Goal: Task Accomplishment & Management: Manage account settings

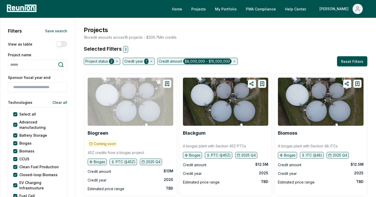
scroll to position [31, 0]
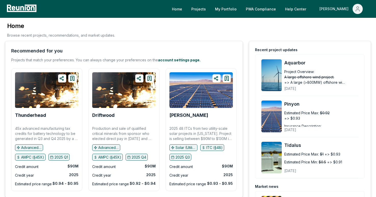
click at [357, 11] on icon "Main" at bounding box center [358, 9] width 6 height 6
click at [340, 27] on p "Admin Portal" at bounding box center [348, 27] width 21 height 6
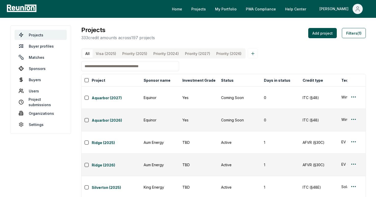
click at [109, 65] on input at bounding box center [130, 66] width 98 height 10
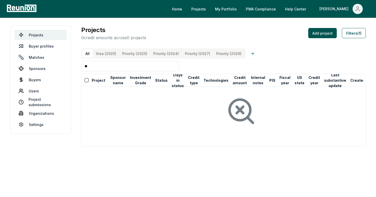
type input "*"
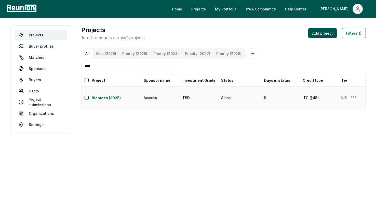
type input "****"
click at [354, 94] on html "Please visit us on your desktop We're working on making our marketplace mobile-…" at bounding box center [188, 98] width 376 height 197
click at [338, 114] on div "Edit" at bounding box center [347, 113] width 48 height 8
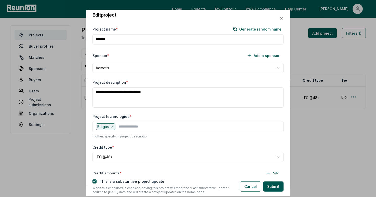
scroll to position [105, 0]
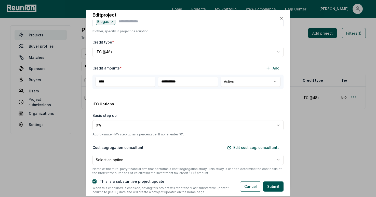
click at [238, 84] on body "**********" at bounding box center [188, 98] width 376 height 197
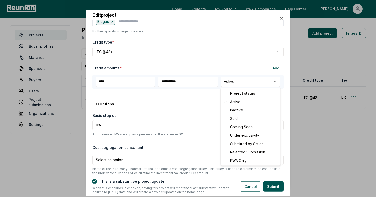
select select "**********"
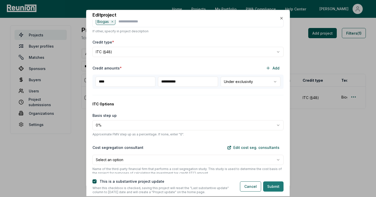
click at [271, 188] on button "Submit" at bounding box center [273, 187] width 20 height 10
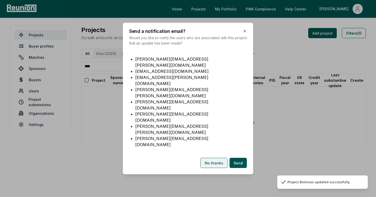
click at [211, 158] on button "No thanks" at bounding box center [214, 163] width 27 height 10
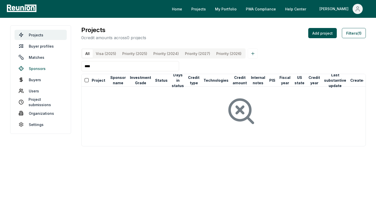
click at [37, 69] on link "Sponsors" at bounding box center [41, 68] width 52 height 10
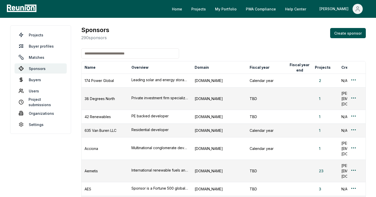
click at [113, 57] on input at bounding box center [130, 53] width 98 height 10
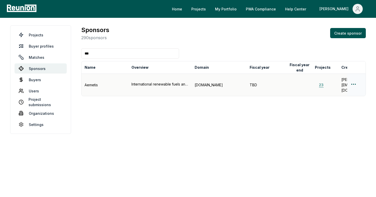
type input "***"
click at [324, 82] on button "23" at bounding box center [321, 84] width 13 height 5
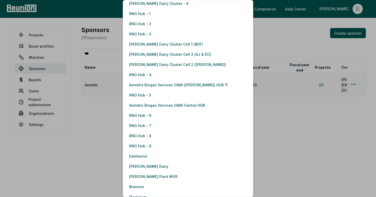
scroll to position [60, 0]
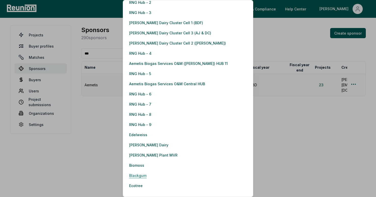
click at [140, 177] on link "Blackgum" at bounding box center [137, 175] width 17 height 10
click at [134, 187] on link "Ecotree" at bounding box center [136, 186] width 14 height 10
click at [133, 184] on link "Ecotree" at bounding box center [136, 186] width 14 height 10
click at [140, 176] on link "Blackgum" at bounding box center [137, 175] width 17 height 10
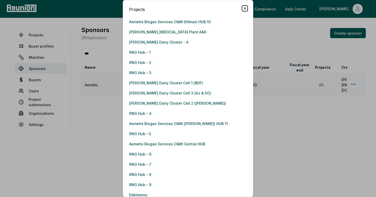
click at [246, 7] on icon "button" at bounding box center [245, 8] width 2 height 2
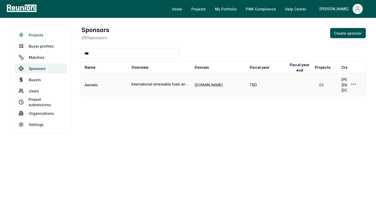
click at [45, 35] on link "Projects" at bounding box center [41, 35] width 52 height 10
click at [29, 34] on link "Projects" at bounding box center [41, 35] width 52 height 10
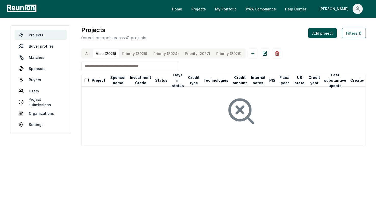
click at [95, 54] on \(2025\) "Visa (2025)" at bounding box center [106, 53] width 27 height 8
click at [94, 70] on input at bounding box center [130, 66] width 98 height 10
click at [84, 55] on button "All" at bounding box center [87, 53] width 10 height 8
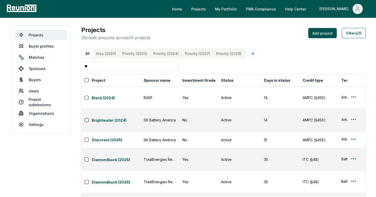
click at [94, 67] on input "**" at bounding box center [130, 66] width 98 height 10
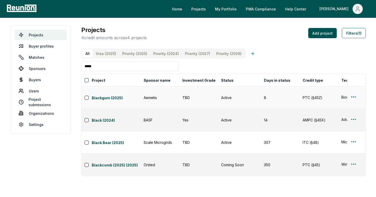
type input "*****"
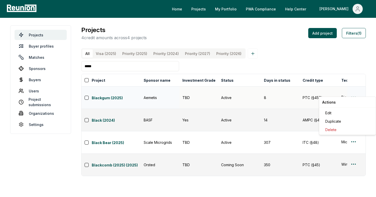
click at [353, 94] on html "Please visit us on your desktop We're working on making our marketplace mobile-…" at bounding box center [188, 98] width 376 height 197
click at [343, 111] on div "Edit" at bounding box center [347, 113] width 48 height 8
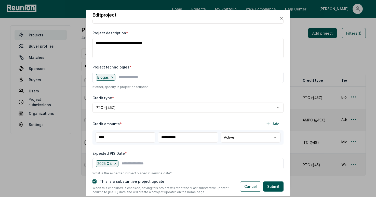
scroll to position [52, 0]
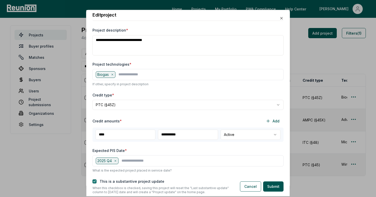
click at [96, 181] on button "button" at bounding box center [94, 182] width 4 height 4
click at [238, 138] on body "Please visit us on your desktop We're working on making our marketplace mobile-…" at bounding box center [188, 98] width 376 height 197
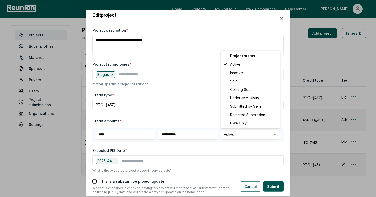
select select "**********"
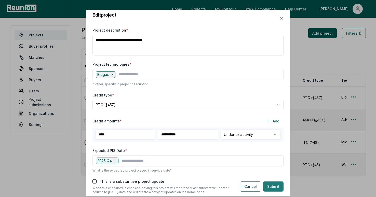
click at [272, 186] on button "Submit" at bounding box center [273, 187] width 20 height 10
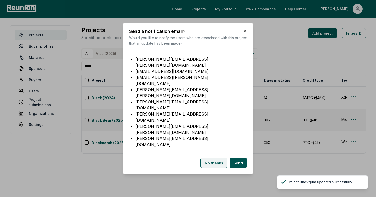
click at [215, 158] on button "No thanks" at bounding box center [214, 163] width 27 height 10
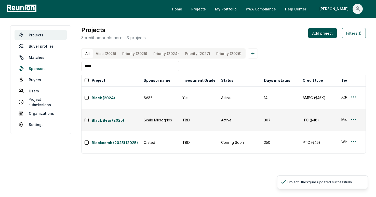
click at [38, 69] on link "Sponsors" at bounding box center [41, 68] width 52 height 10
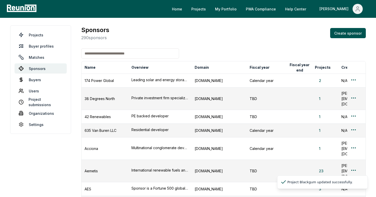
click at [101, 53] on input at bounding box center [130, 53] width 98 height 10
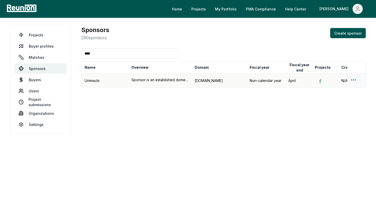
type input "****"
click at [320, 80] on button "4" at bounding box center [320, 80] width 11 height 5
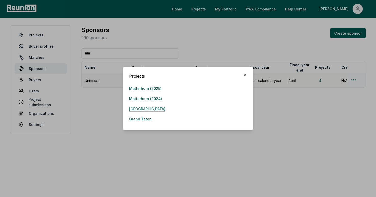
click at [142, 108] on link "Mountain Springs" at bounding box center [147, 109] width 36 height 10
click at [245, 73] on icon "button" at bounding box center [245, 75] width 4 height 4
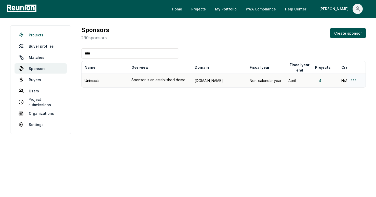
click at [43, 33] on link "Projects" at bounding box center [41, 35] width 52 height 10
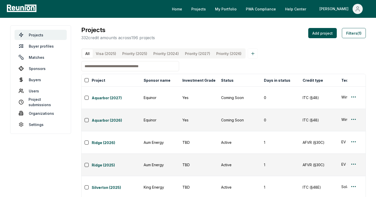
click at [112, 67] on input at bounding box center [130, 66] width 98 height 10
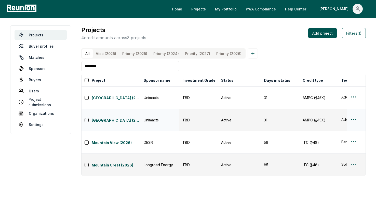
type input "********"
click at [353, 106] on html "Please visit us on your desktop We're working on making our marketplace mobile-…" at bounding box center [188, 98] width 376 height 197
click at [354, 91] on html "Please visit us on your desktop We're working on making our marketplace mobile-…" at bounding box center [188, 98] width 376 height 197
click at [354, 92] on html "Please visit us on your desktop We're working on making our marketplace mobile-…" at bounding box center [188, 98] width 376 height 197
click at [334, 111] on div "Edit" at bounding box center [347, 113] width 48 height 8
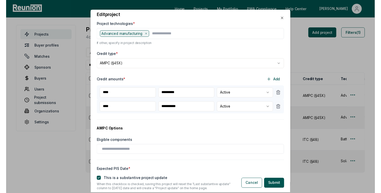
scroll to position [92, 0]
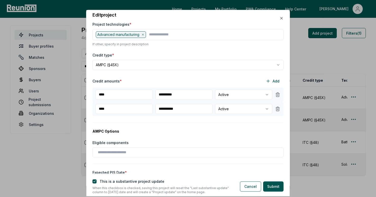
click at [226, 95] on body "Please visit us on your desktop We're working on making our marketplace mobile-…" at bounding box center [188, 98] width 376 height 197
click at [230, 96] on body "Please visit us on your desktop We're working on making our marketplace mobile-…" at bounding box center [188, 98] width 376 height 197
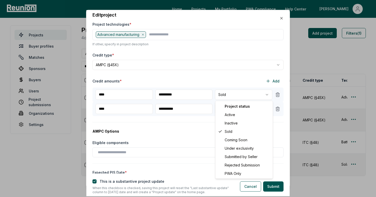
select select "**********"
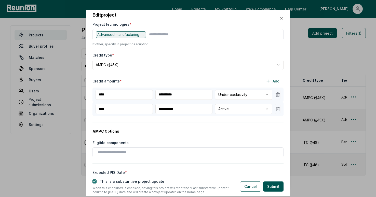
click at [94, 182] on button "button" at bounding box center [94, 182] width 4 height 4
click at [269, 188] on button "Submit" at bounding box center [273, 187] width 20 height 10
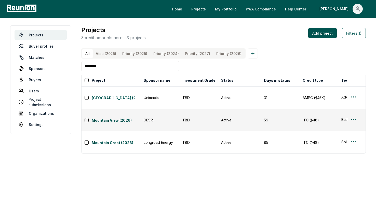
drag, startPoint x: 104, startPoint y: 68, endPoint x: 70, endPoint y: 66, distance: 34.2
click at [70, 66] on main "Projects Buyer profiles Matches Sponsors Buyers Users Project submissions Organ…" at bounding box center [188, 90] width 376 height 144
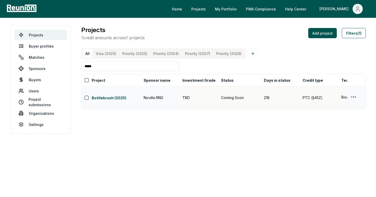
type input "*****"
click at [354, 92] on html "Please visit us on your desktop We're working on making our marketplace mobile-…" at bounding box center [188, 98] width 376 height 197
click at [104, 95] on link "Bottlebrush (2025)" at bounding box center [116, 98] width 49 height 6
click at [41, 72] on link "Sponsors" at bounding box center [41, 68] width 52 height 10
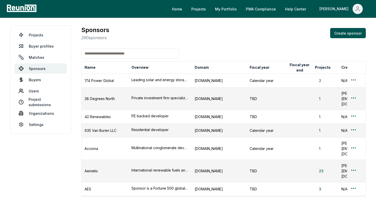
click at [108, 50] on input at bounding box center [130, 53] width 98 height 10
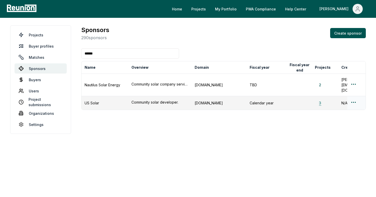
type input "******"
click at [320, 100] on button "3" at bounding box center [320, 102] width 10 height 5
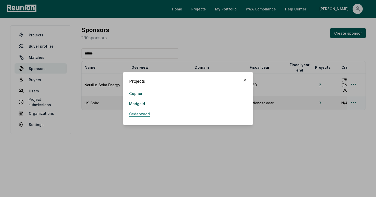
click at [145, 114] on link "Cedarwood" at bounding box center [139, 114] width 21 height 10
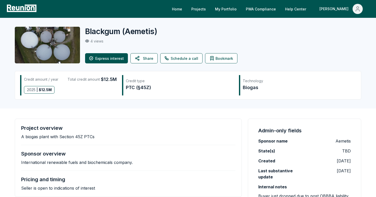
scroll to position [1, 0]
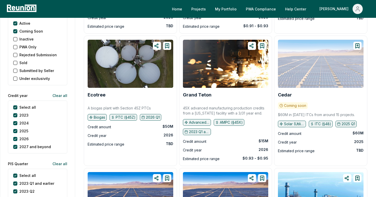
scroll to position [597, 0]
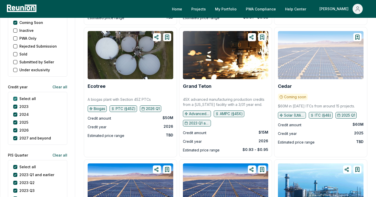
click at [15, 98] on year "Select all" at bounding box center [15, 99] width 4 height 4
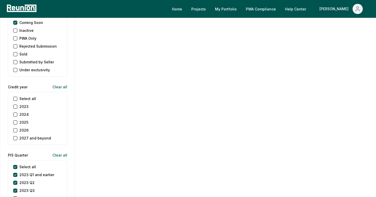
click at [17, 123] on button "2025" at bounding box center [15, 123] width 4 height 4
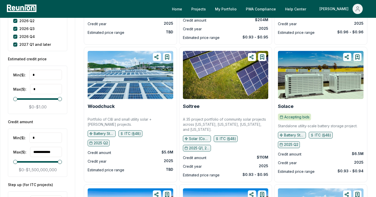
scroll to position [894, 0]
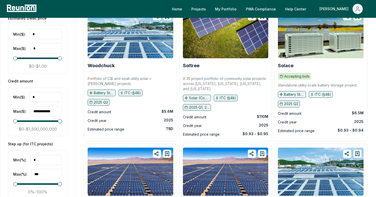
click at [40, 112] on input "**********" at bounding box center [46, 111] width 32 height 10
click at [49, 112] on input "**********" at bounding box center [46, 111] width 32 height 10
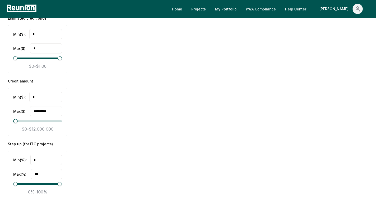
type input "**********"
click at [50, 96] on input "*" at bounding box center [45, 97] width 33 height 10
type input "*"
type input "*********"
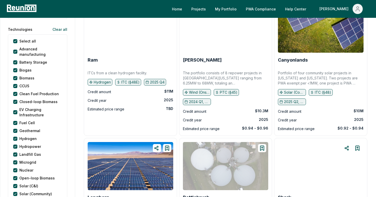
scroll to position [0, 0]
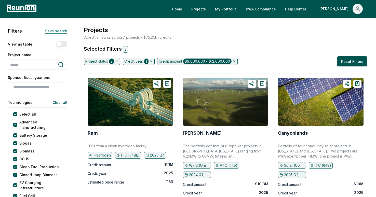
click at [54, 29] on button "Save search" at bounding box center [54, 31] width 26 height 10
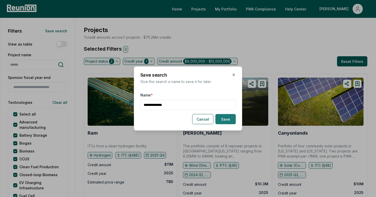
type input "**********"
click at [222, 118] on button "Save" at bounding box center [226, 119] width 20 height 10
click at [206, 117] on button "Cancel" at bounding box center [202, 119] width 21 height 10
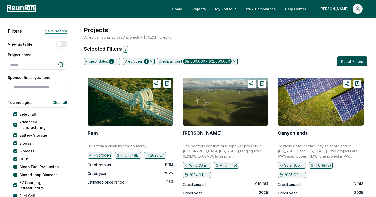
click at [57, 29] on button "Save search" at bounding box center [54, 31] width 26 height 10
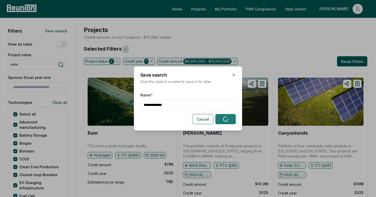
click at [226, 121] on icon "submit" at bounding box center [225, 119] width 9 height 9
click at [235, 73] on icon "button" at bounding box center [234, 75] width 4 height 4
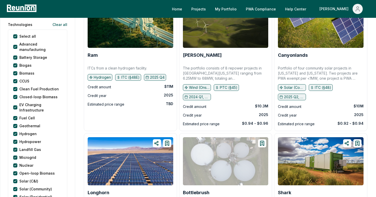
scroll to position [52, 0]
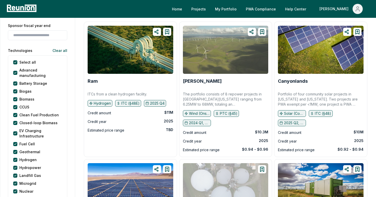
click at [253, 65] on img at bounding box center [226, 50] width 86 height 48
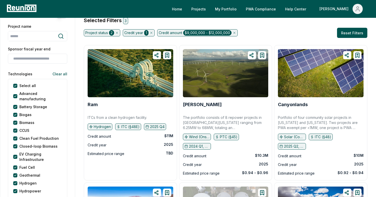
scroll to position [37, 0]
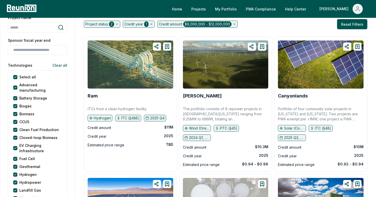
click at [152, 84] on img at bounding box center [131, 65] width 86 height 48
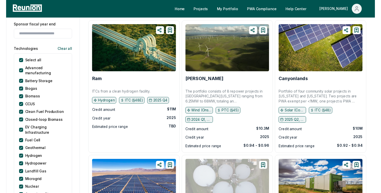
scroll to position [56, 0]
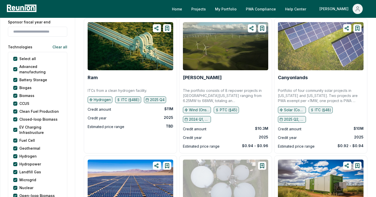
click at [297, 59] on img at bounding box center [321, 46] width 86 height 48
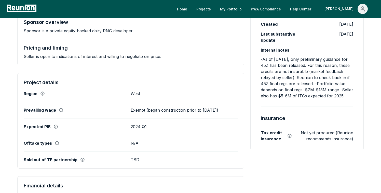
scroll to position [128, 0]
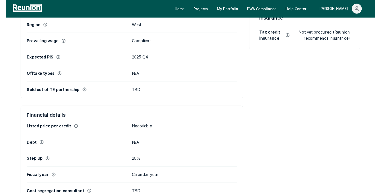
scroll to position [208, 0]
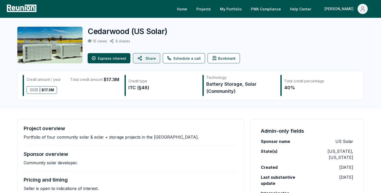
click at [142, 58] on icon at bounding box center [140, 58] width 6 height 12
click at [152, 60] on button "Share" at bounding box center [146, 58] width 27 height 10
